Goal: Check status: Check status

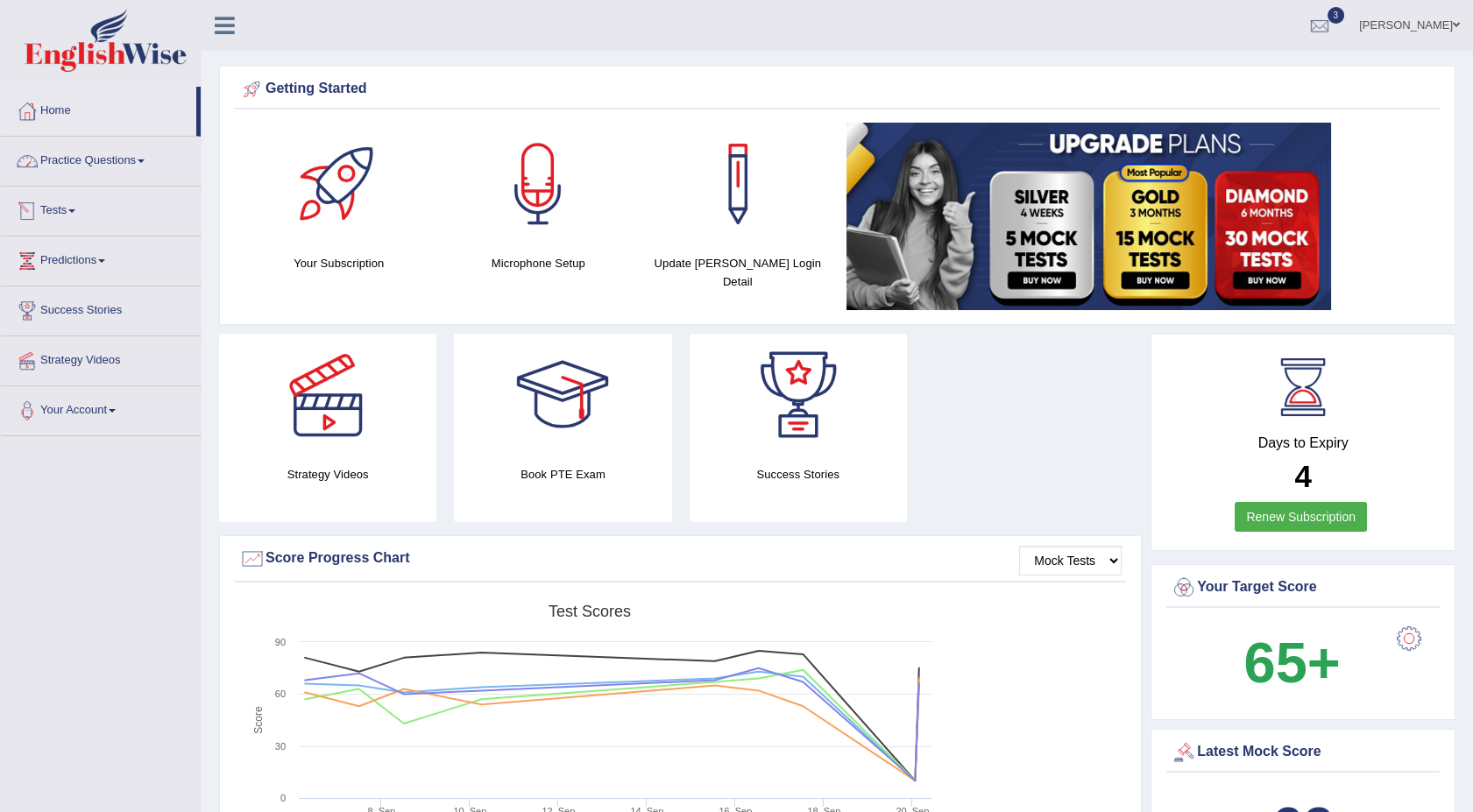
click at [75, 209] on span at bounding box center [72, 211] width 7 height 4
click at [61, 322] on link "History" at bounding box center [113, 314] width 164 height 32
click at [75, 212] on span at bounding box center [72, 211] width 7 height 4
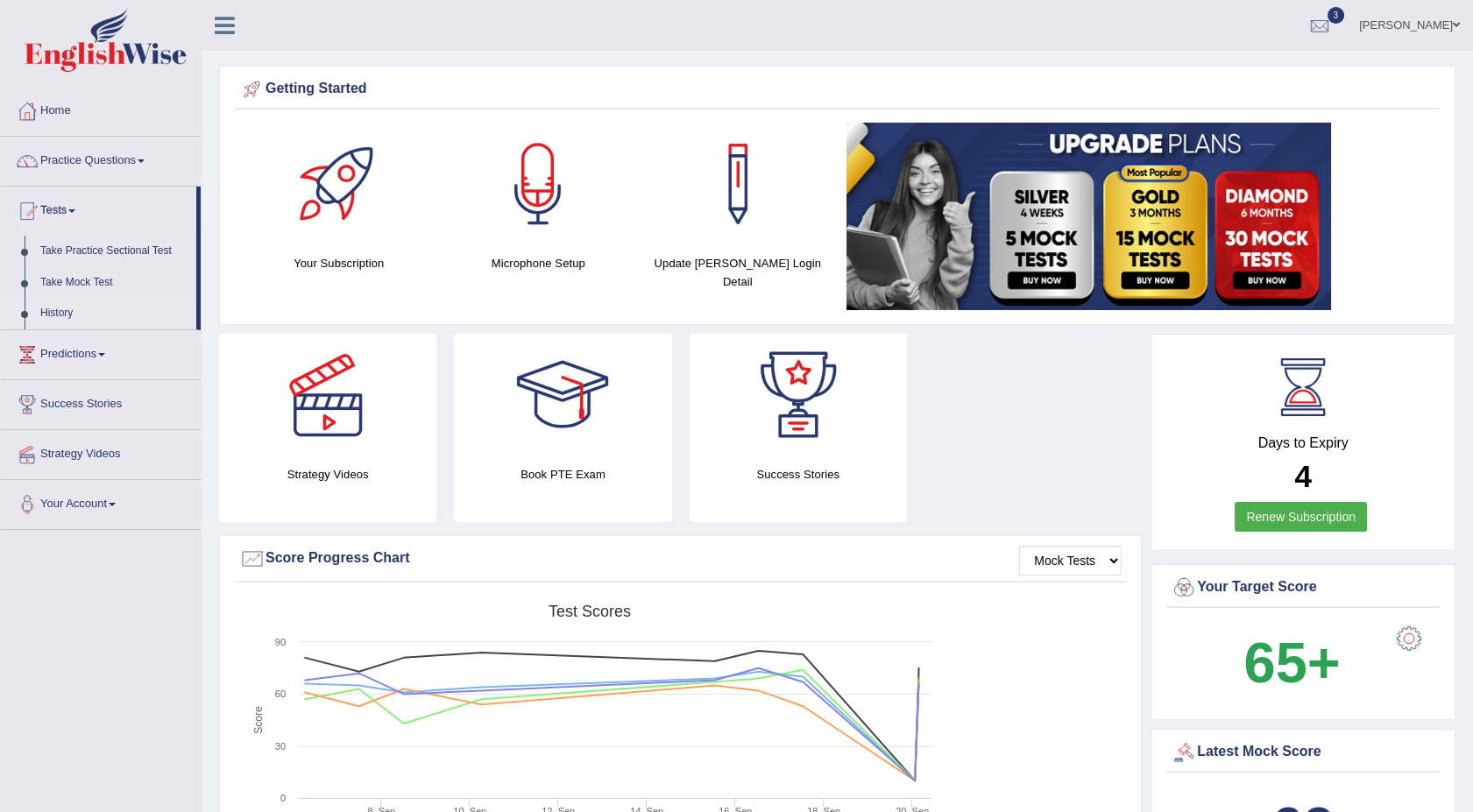
click at [65, 310] on link "History" at bounding box center [113, 314] width 164 height 32
click at [75, 212] on span at bounding box center [72, 211] width 7 height 4
click at [53, 309] on link "History" at bounding box center [113, 314] width 164 height 32
click at [80, 206] on link "Tests" at bounding box center [101, 208] width 199 height 44
click at [69, 310] on link "History" at bounding box center [113, 314] width 164 height 32
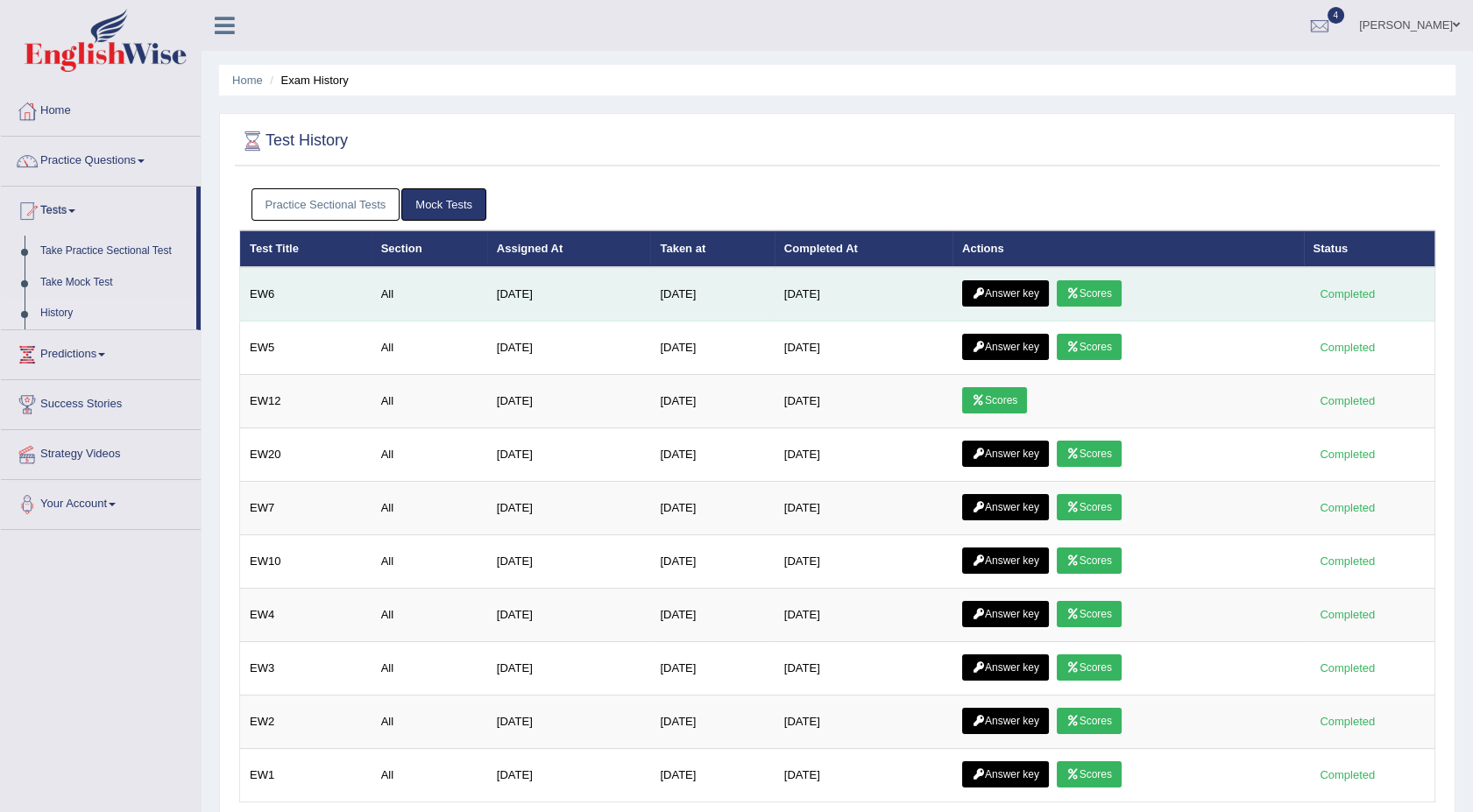
click at [1079, 291] on icon at bounding box center [1073, 293] width 14 height 11
